Goal: Information Seeking & Learning: Learn about a topic

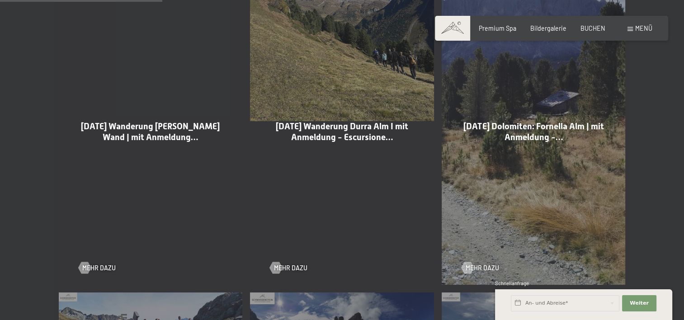
scroll to position [724, 0]
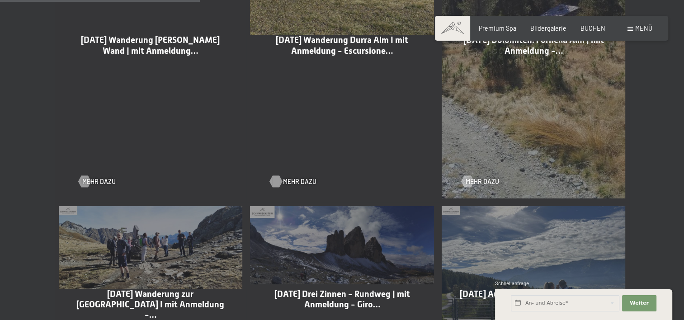
click at [300, 180] on span "Mehr dazu" at bounding box center [299, 181] width 33 height 9
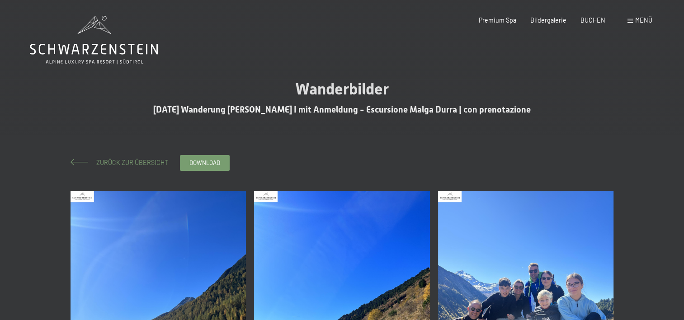
click at [126, 161] on span "Zurück zur Übersicht" at bounding box center [129, 163] width 78 height 8
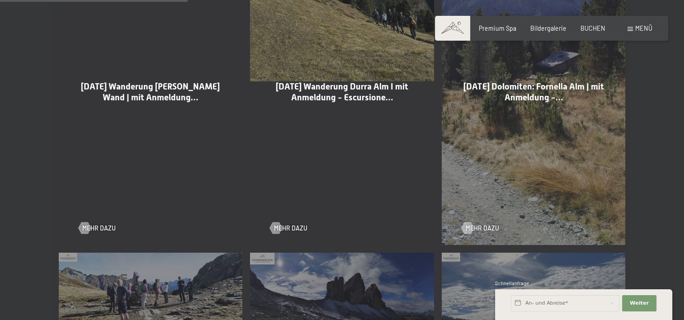
scroll to position [678, 0]
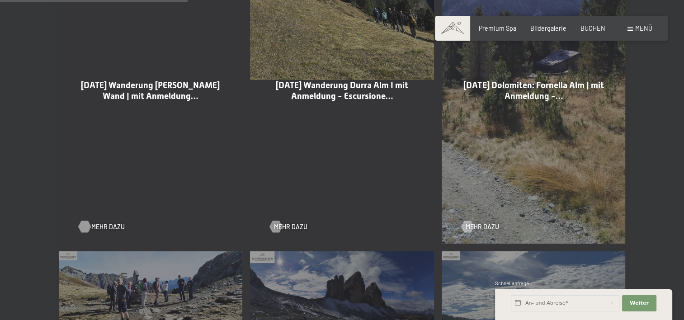
click at [94, 228] on span "Mehr dazu" at bounding box center [107, 227] width 33 height 9
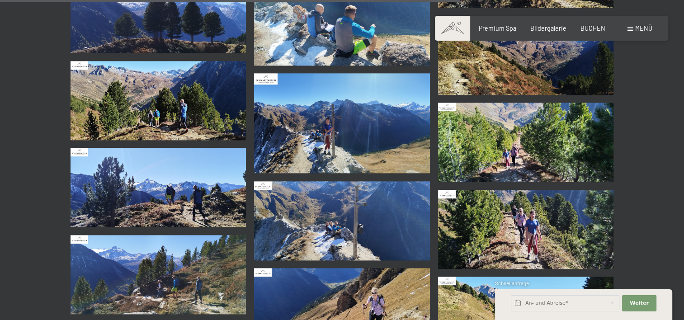
scroll to position [1040, 0]
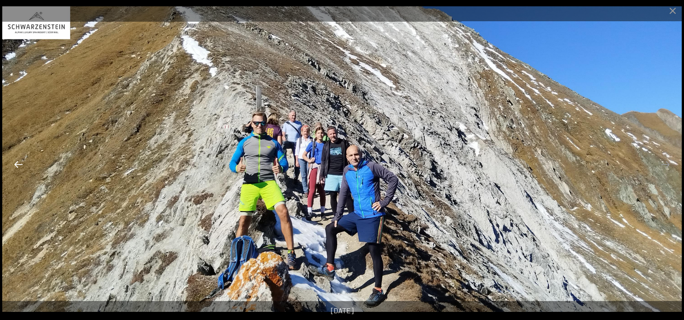
click at [17, 164] on button "Previous slide" at bounding box center [18, 165] width 19 height 18
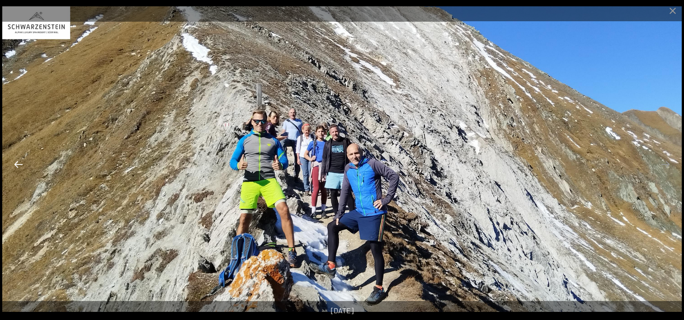
click at [17, 164] on button "Previous slide" at bounding box center [18, 165] width 19 height 18
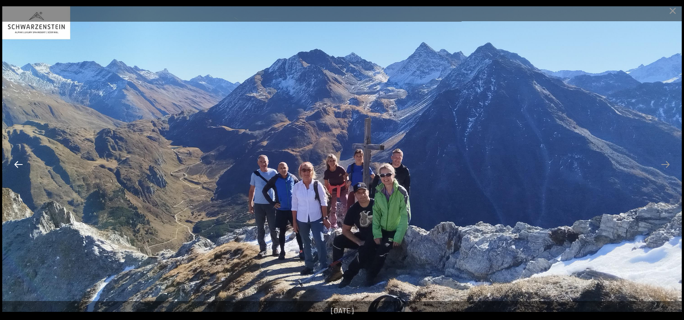
click at [17, 164] on button "Previous slide" at bounding box center [18, 165] width 19 height 18
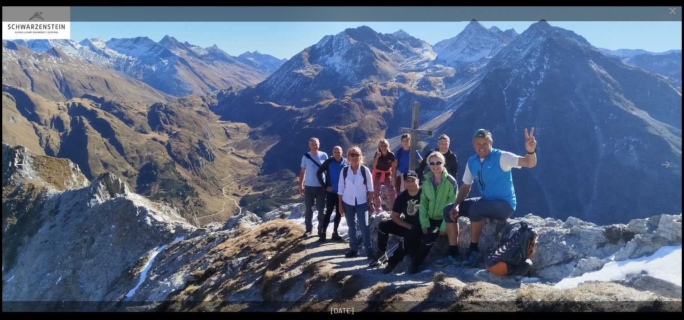
click at [18, 163] on button "Previous slide" at bounding box center [18, 165] width 19 height 18
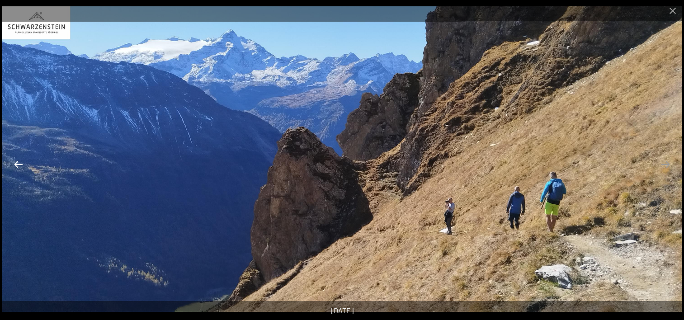
click at [18, 163] on button "Previous slide" at bounding box center [18, 165] width 19 height 18
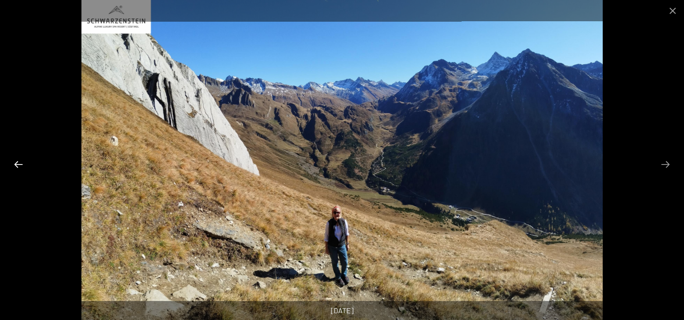
click at [18, 163] on button "Previous slide" at bounding box center [18, 165] width 19 height 18
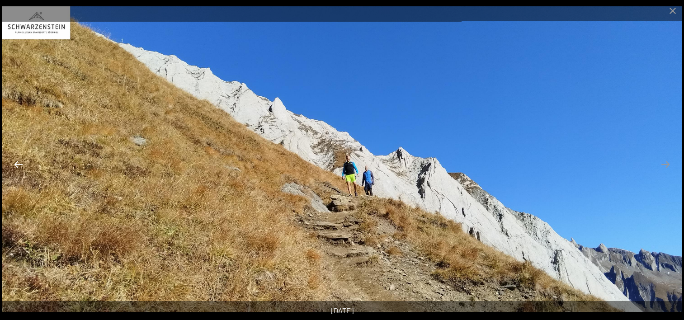
click at [18, 163] on button "Previous slide" at bounding box center [18, 165] width 19 height 18
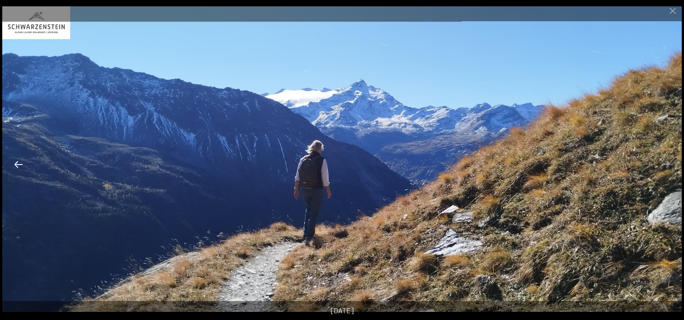
click at [18, 163] on button "Previous slide" at bounding box center [18, 165] width 19 height 18
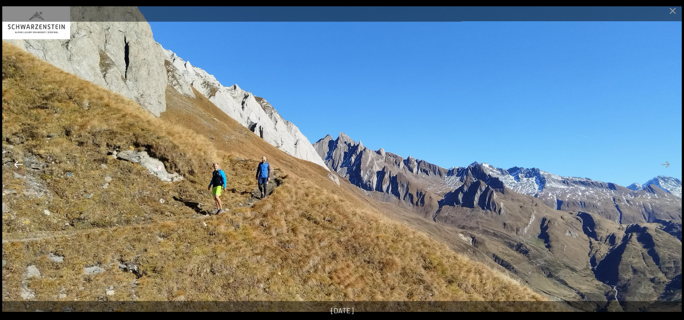
click at [18, 163] on button "Previous slide" at bounding box center [18, 165] width 19 height 18
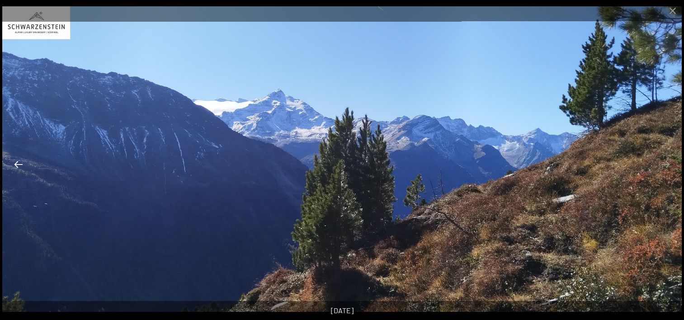
click at [18, 163] on button "Previous slide" at bounding box center [18, 165] width 19 height 18
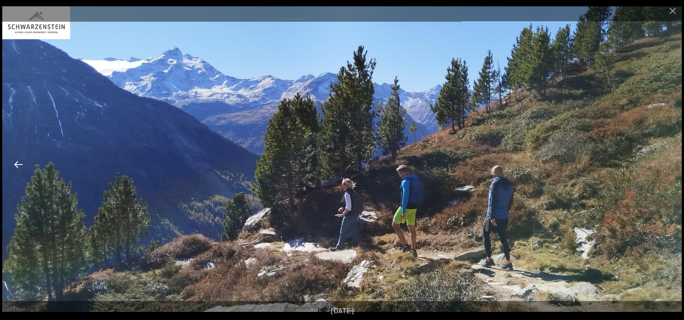
click at [18, 163] on button "Previous slide" at bounding box center [18, 165] width 19 height 18
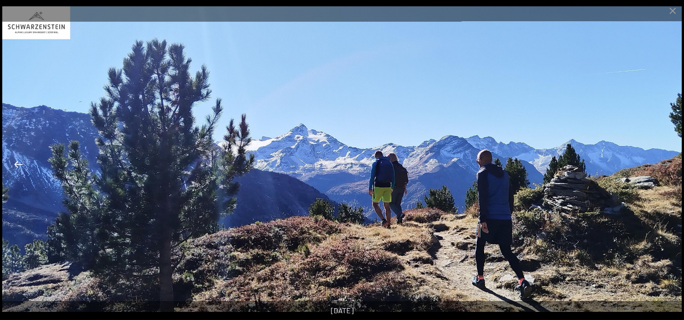
click at [18, 163] on button "Previous slide" at bounding box center [18, 165] width 19 height 18
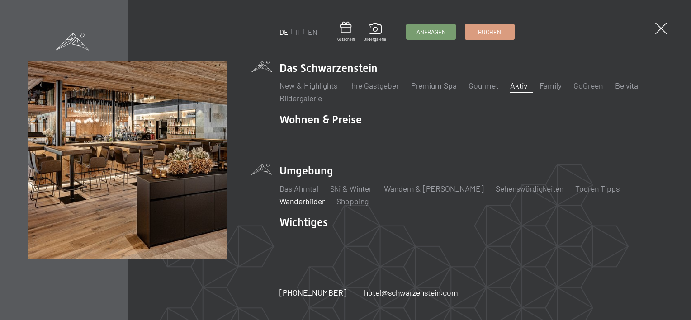
click at [515, 84] on link "Aktiv" at bounding box center [518, 86] width 17 height 10
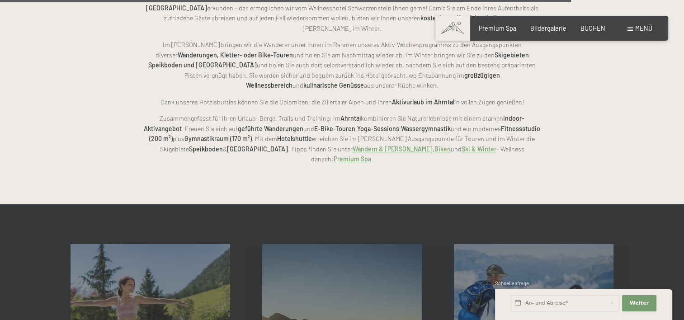
scroll to position [2126, 0]
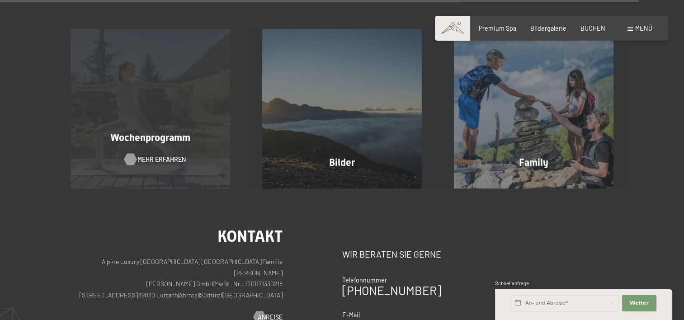
click at [158, 155] on span "Mehr erfahren" at bounding box center [162, 159] width 48 height 9
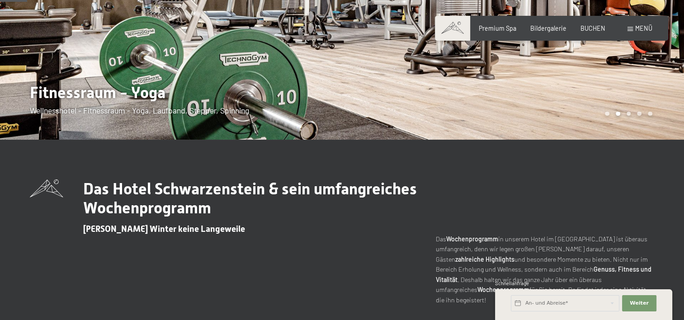
scroll to position [136, 0]
